Goal: Find specific page/section: Find specific page/section

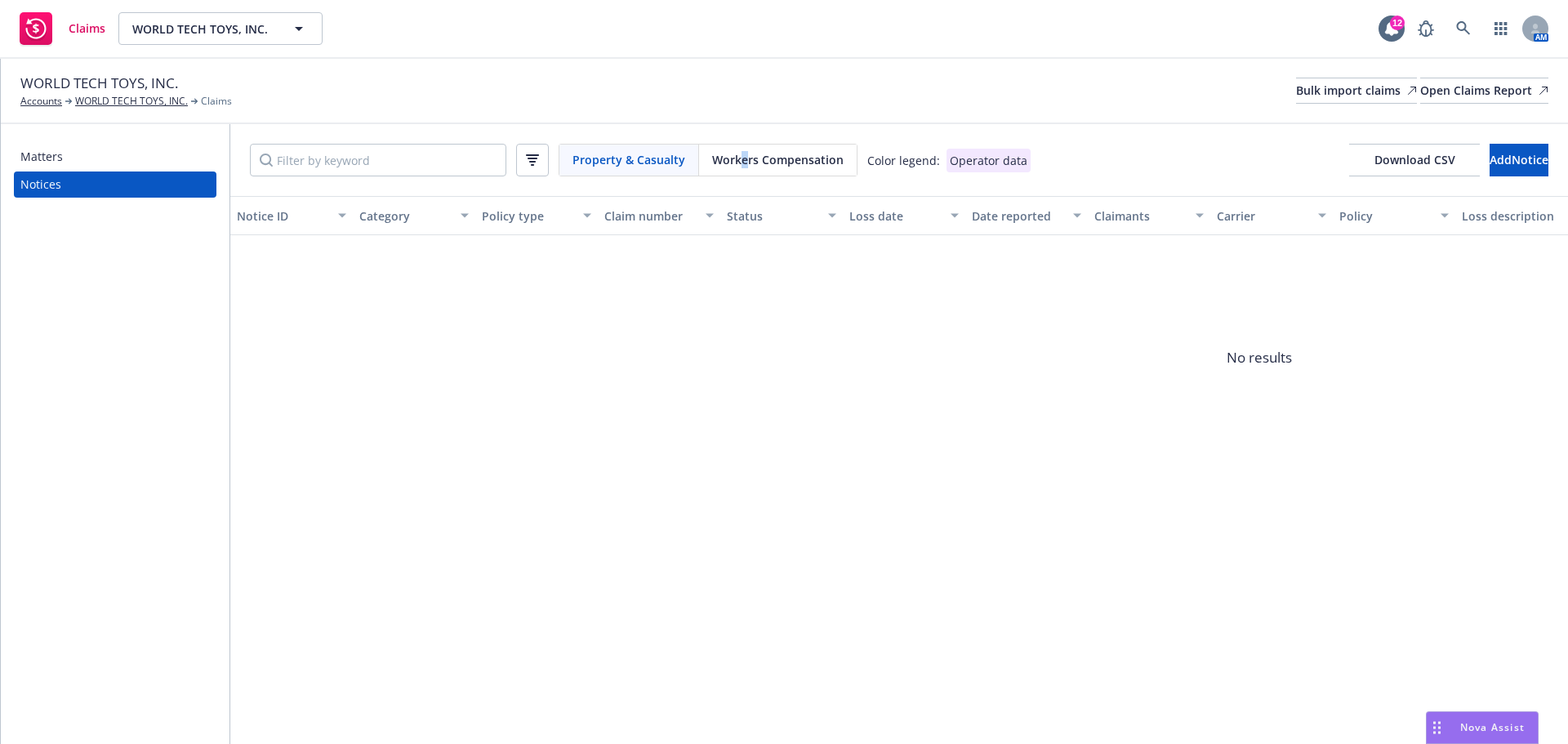
click at [746, 139] on div "Property & Casualty Workers Compensation Color legend: Operator data Download C…" at bounding box center [899, 160] width 1338 height 72
click at [712, 196] on div "Property & Casualty Workers Compensation Color legend: Operator data Download C…" at bounding box center [899, 160] width 1338 height 72
click at [725, 175] on div "Workers Compensation" at bounding box center [778, 160] width 157 height 31
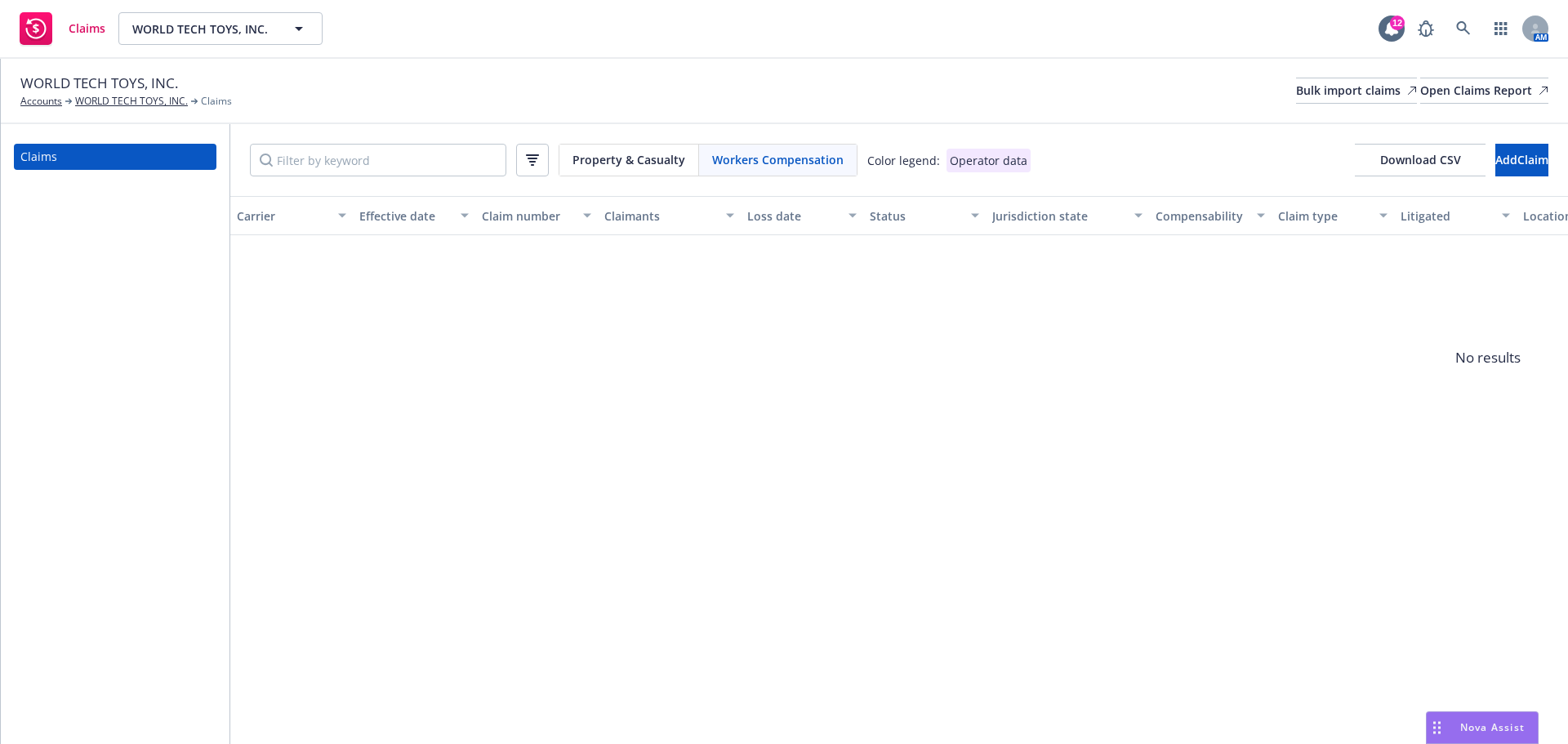
click at [598, 168] on span "Property & Casualty" at bounding box center [629, 159] width 113 height 17
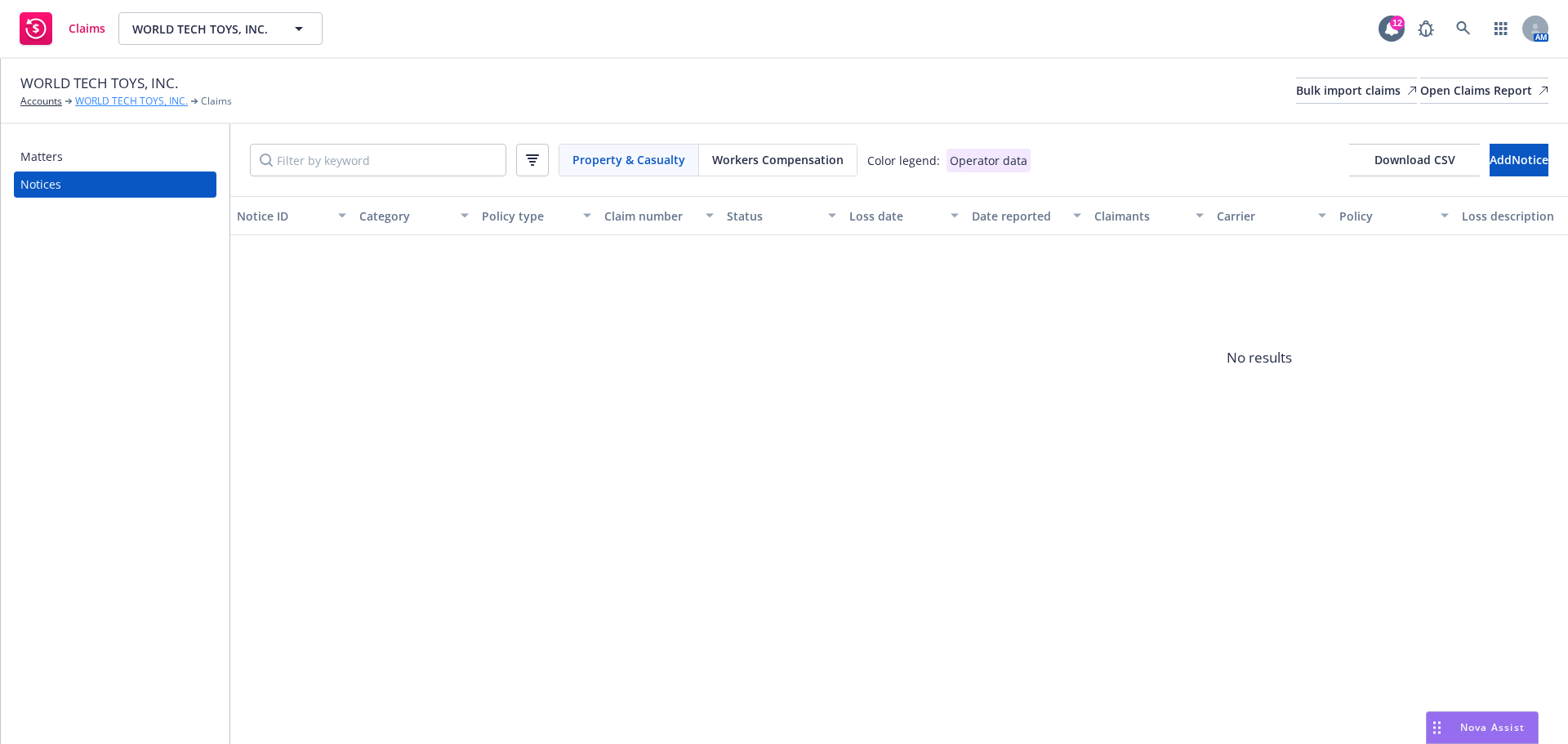
click at [139, 98] on link "WORLD TECH TOYS, INC." at bounding box center [132, 102] width 113 height 15
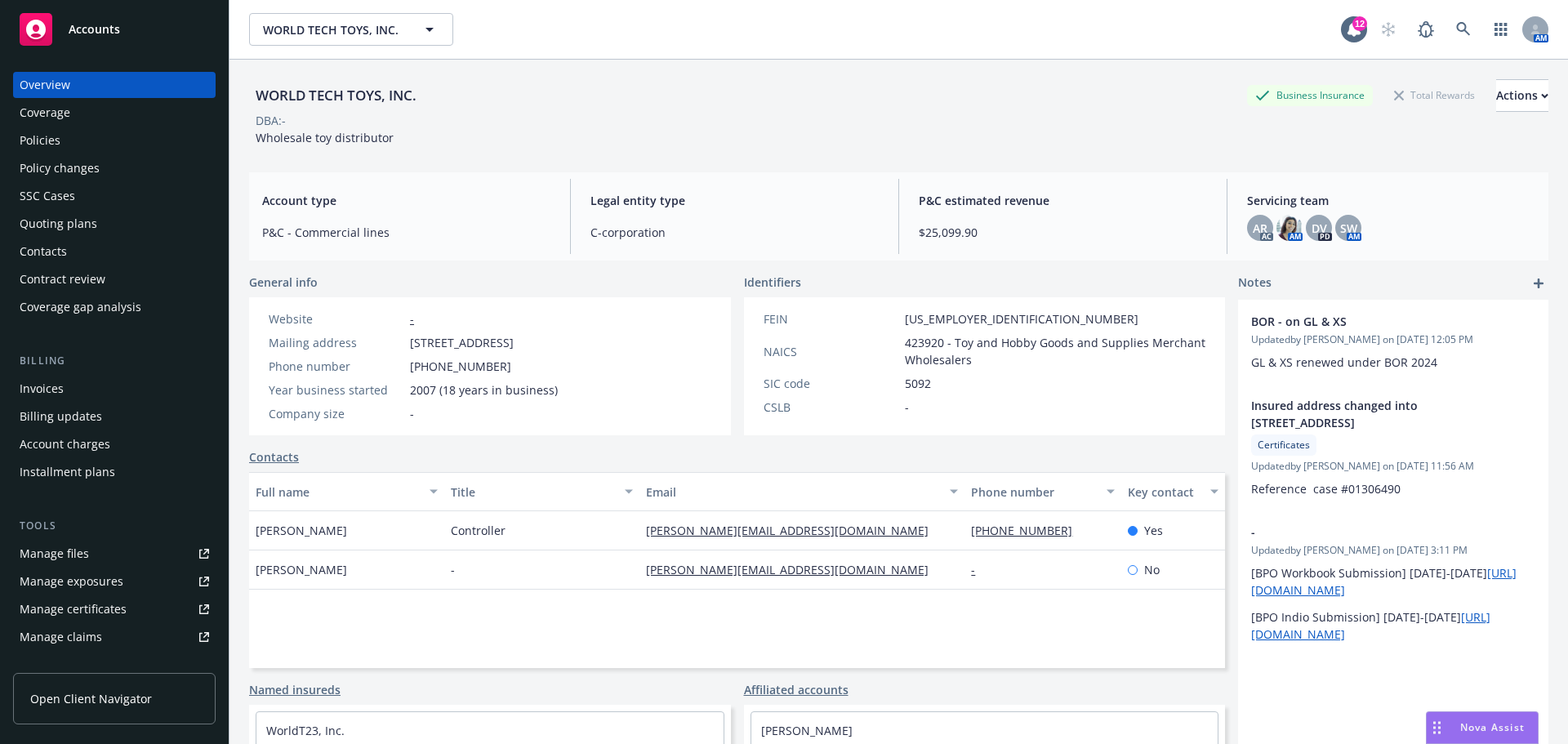
click at [76, 153] on div "Policies" at bounding box center [114, 140] width 189 height 26
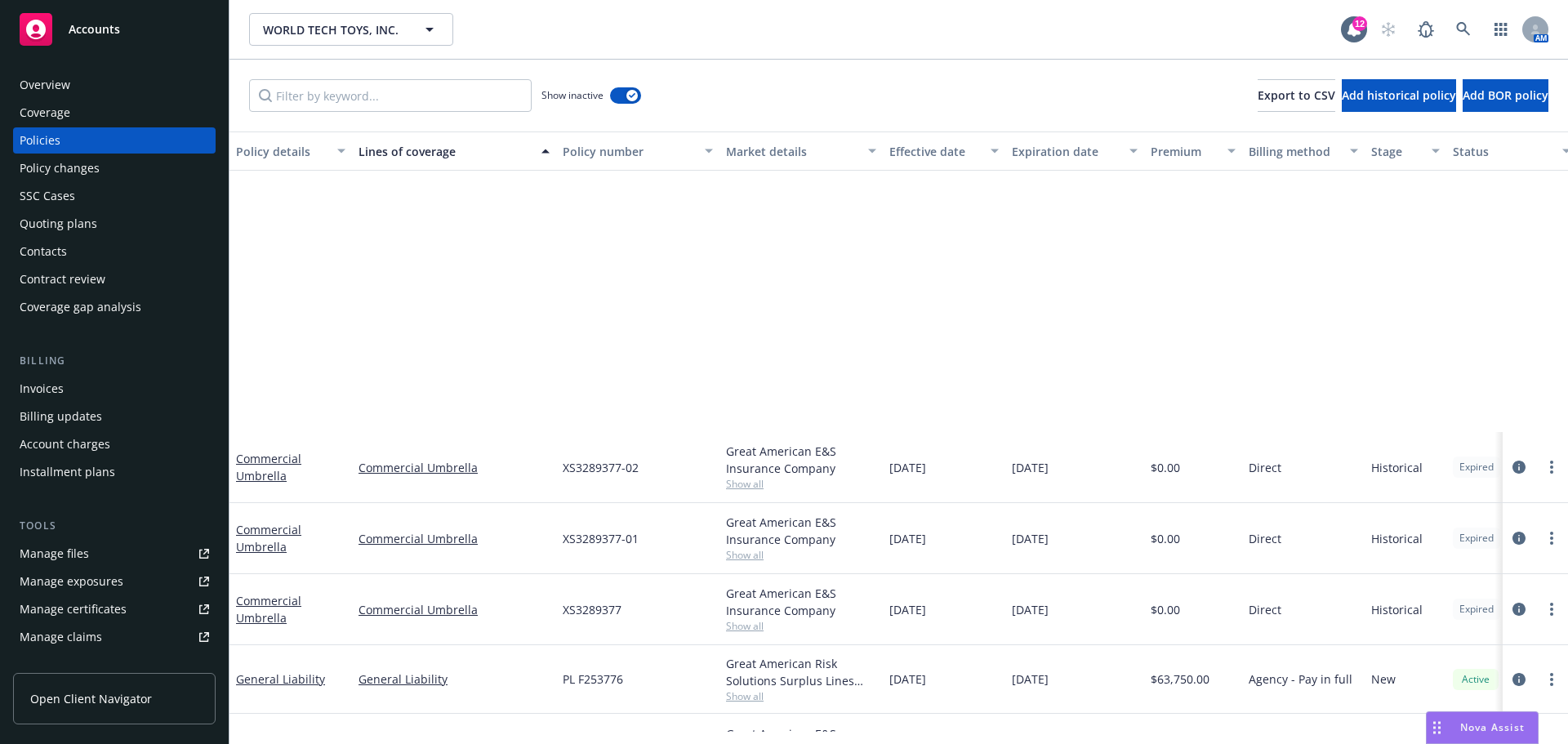
scroll to position [369, 0]
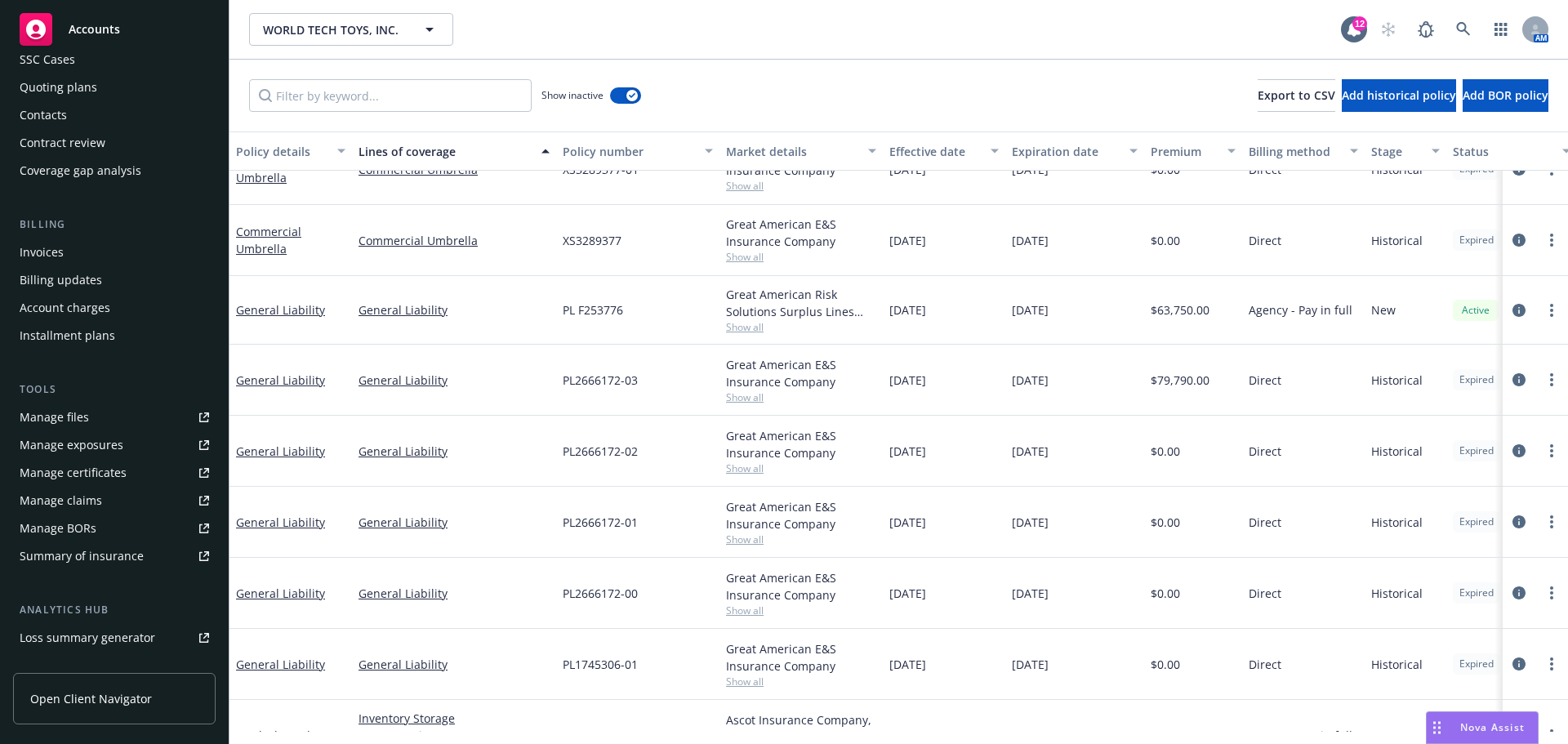
click at [105, 27] on span "Accounts" at bounding box center [94, 29] width 52 height 13
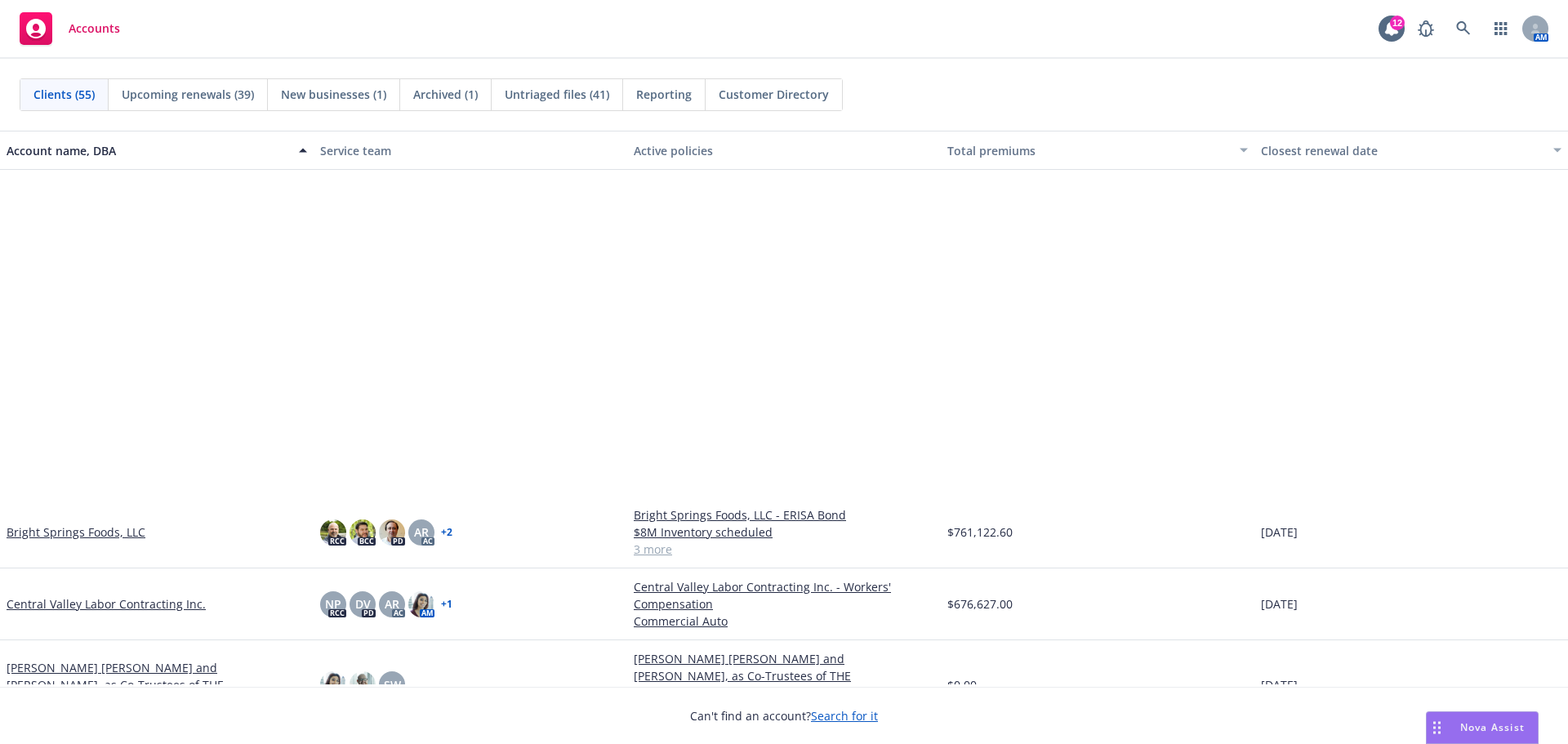
scroll to position [408, 0]
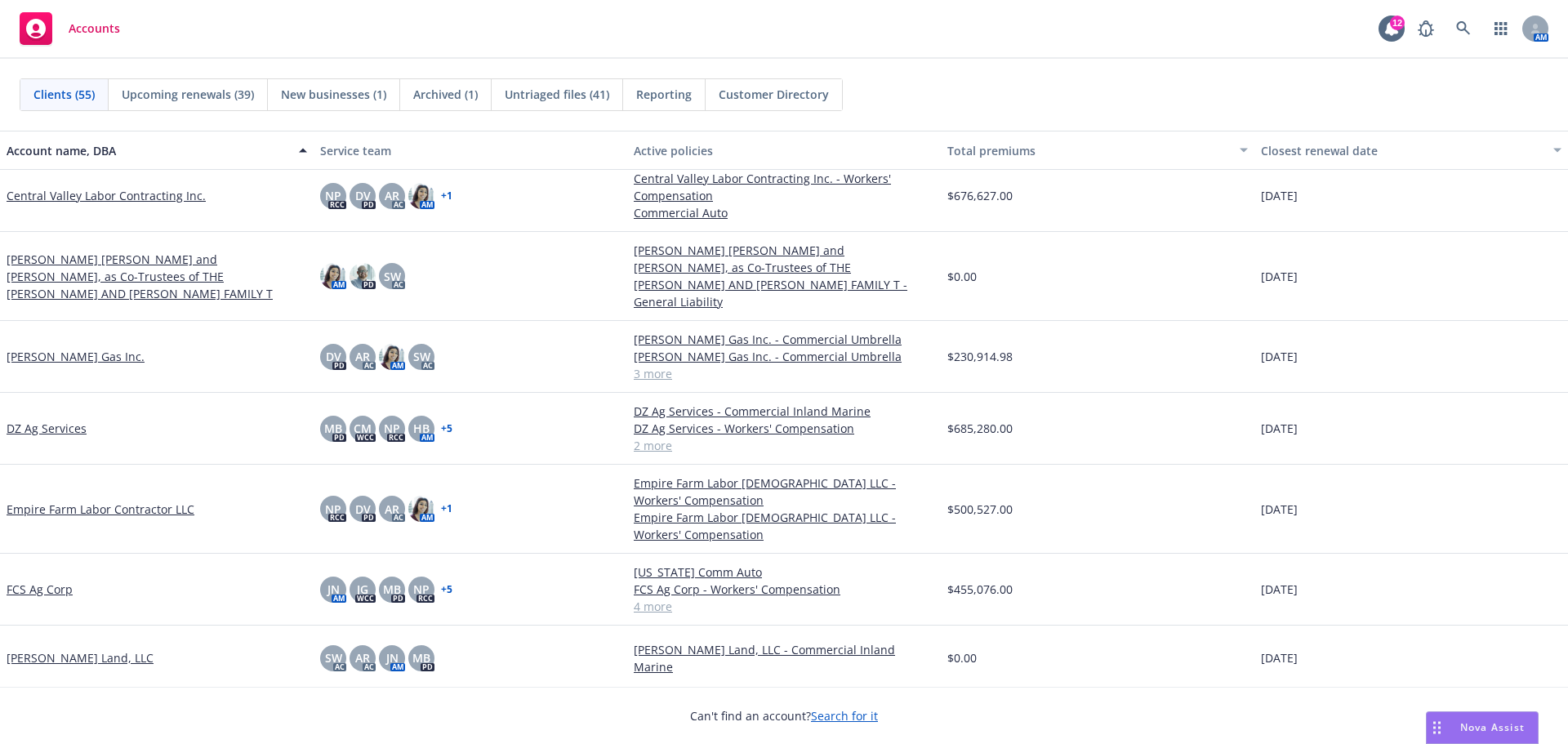
click at [120, 306] on div "[PERSON_NAME] [PERSON_NAME] and [PERSON_NAME], as Co-Trustees of THE [PERSON_NA…" at bounding box center [157, 276] width 314 height 89
click at [109, 265] on link "[PERSON_NAME] [PERSON_NAME] and [PERSON_NAME], as Co-Trustees of THE [PERSON_NA…" at bounding box center [157, 276] width 301 height 52
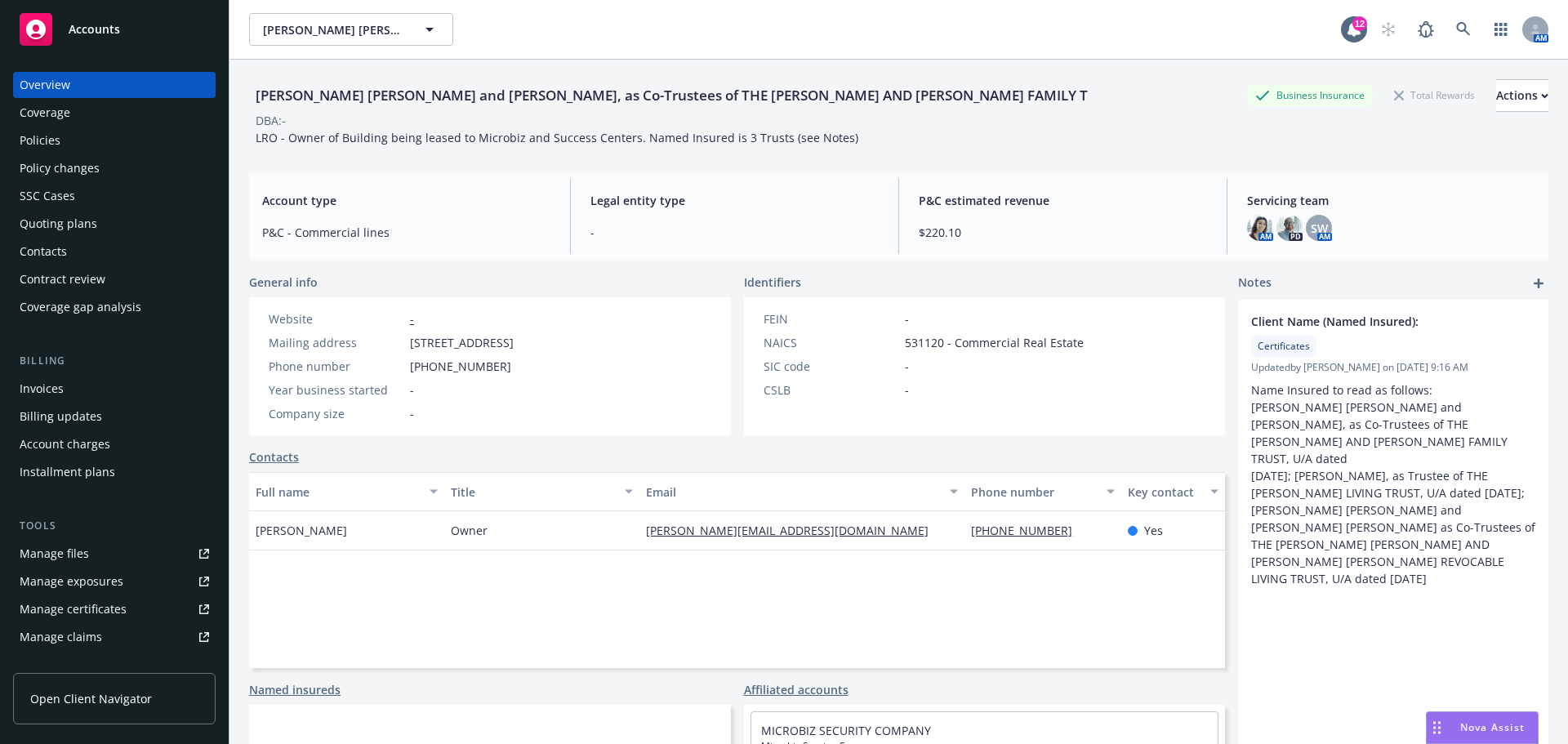
click at [63, 145] on div "Policies" at bounding box center [114, 140] width 189 height 26
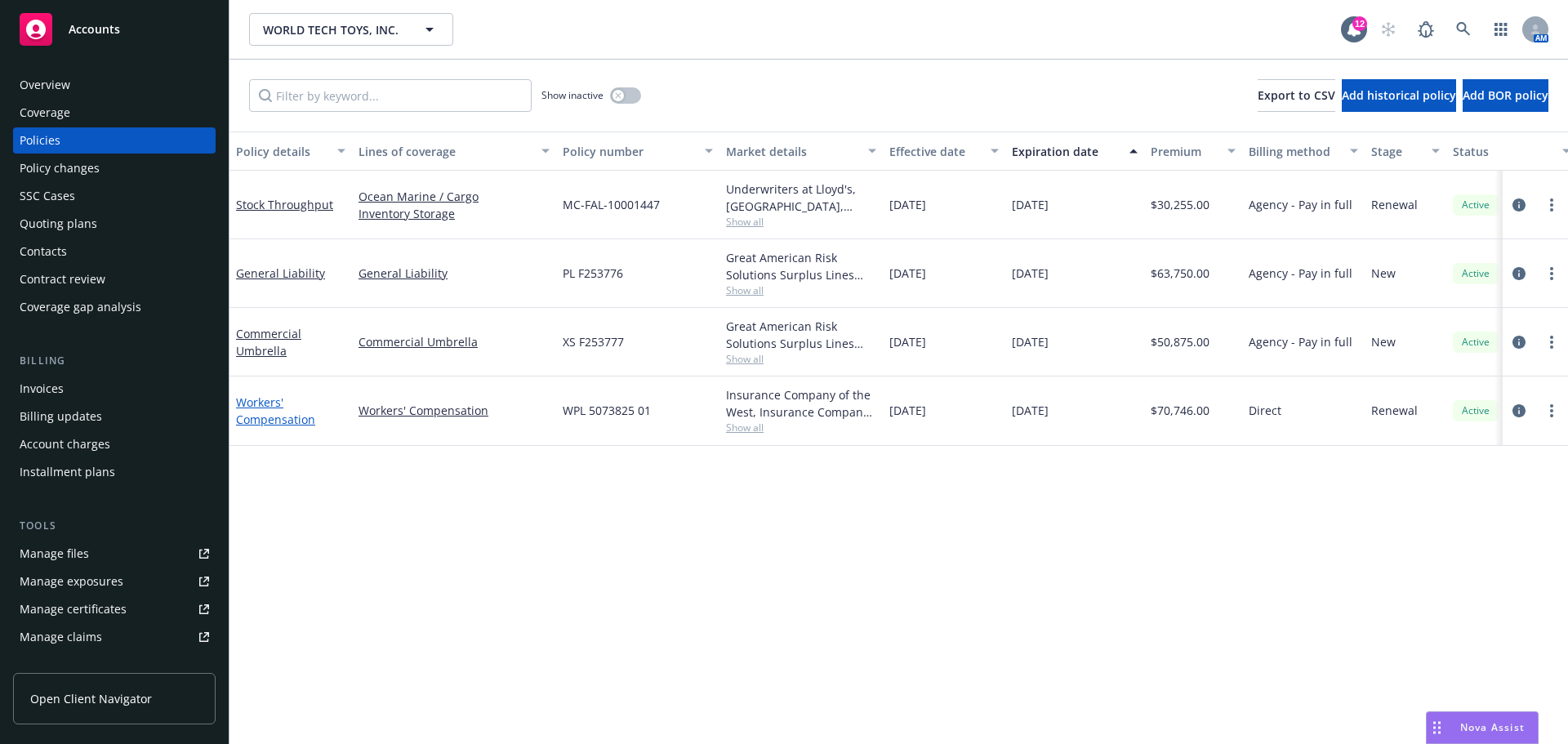
click at [269, 427] on link "Workers' Compensation" at bounding box center [275, 411] width 80 height 33
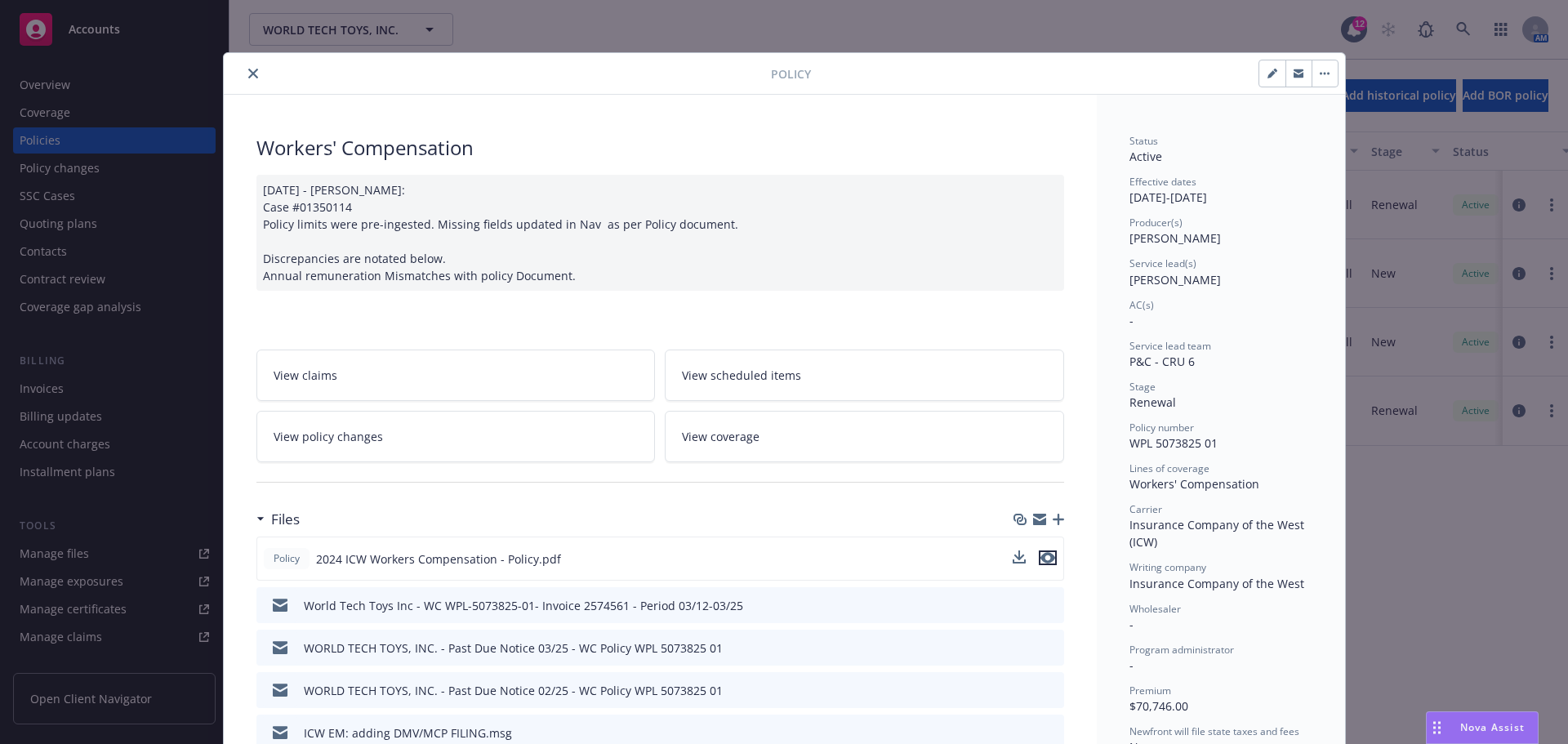
click at [1043, 564] on icon "preview file" at bounding box center [1048, 558] width 15 height 11
